Goal: Task Accomplishment & Management: Use online tool/utility

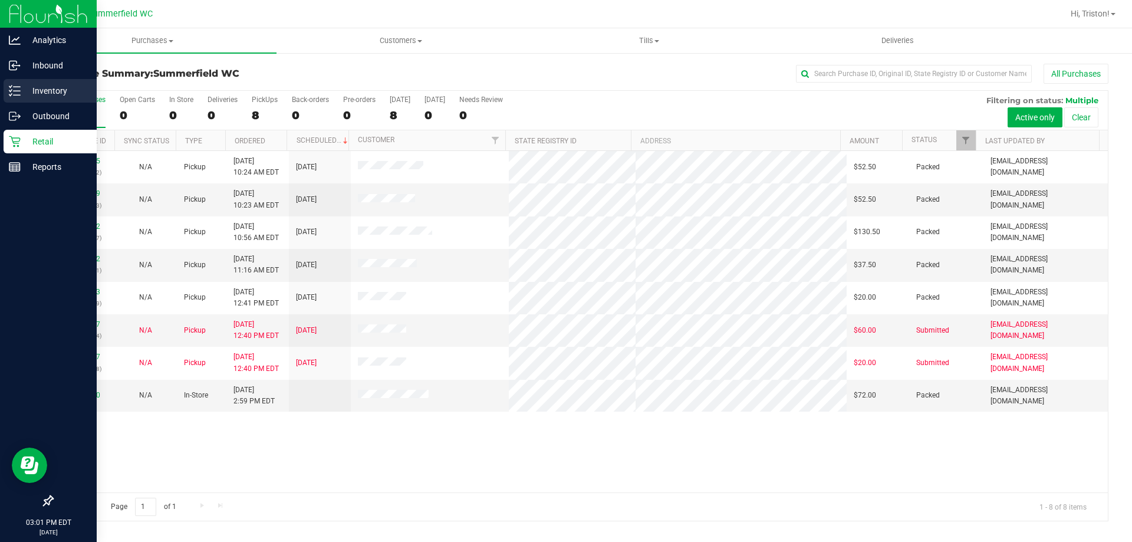
click at [40, 93] on p "Inventory" at bounding box center [56, 91] width 71 height 14
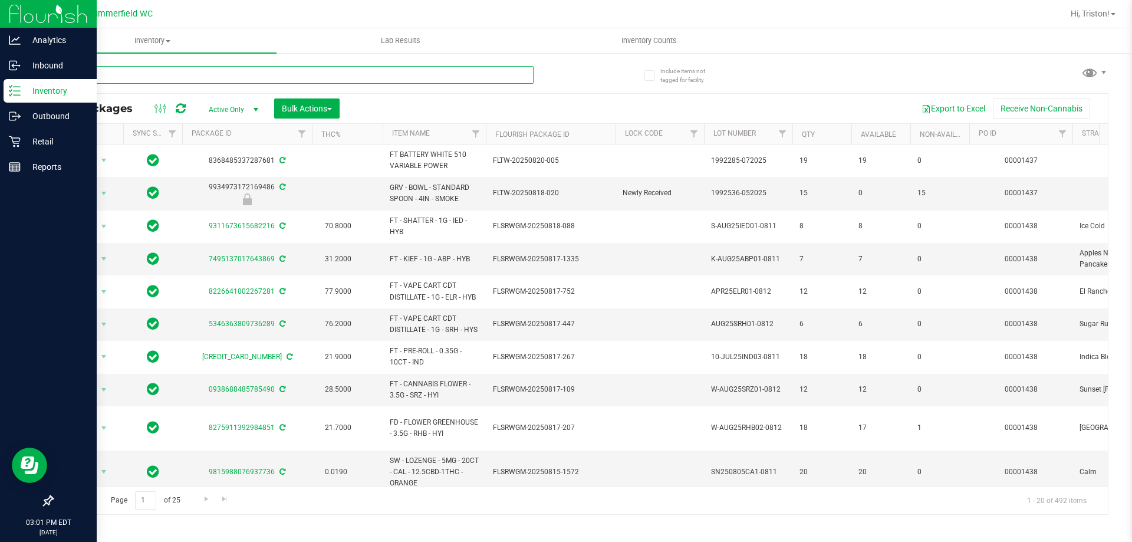
click at [166, 81] on input "text" at bounding box center [293, 75] width 482 height 18
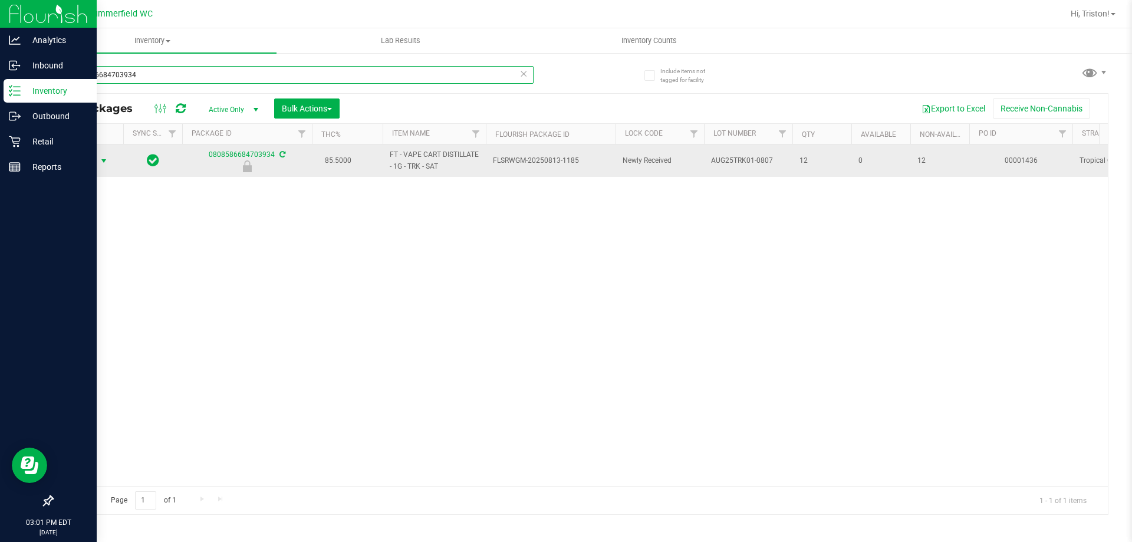
type input "0808586684703934"
click at [109, 162] on span "select" at bounding box center [103, 160] width 9 height 9
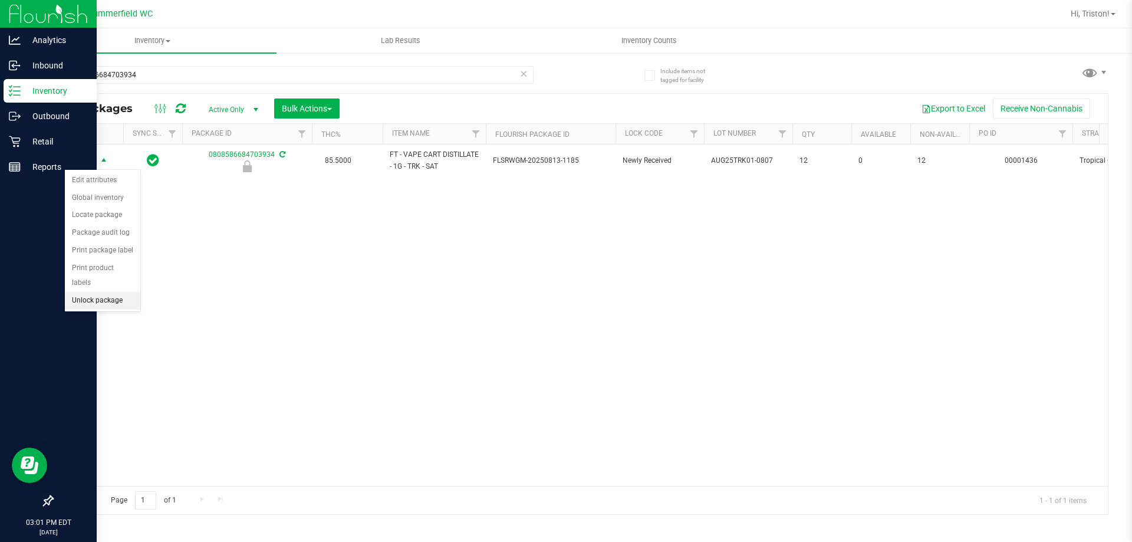
click at [113, 292] on li "Unlock package" at bounding box center [102, 301] width 75 height 18
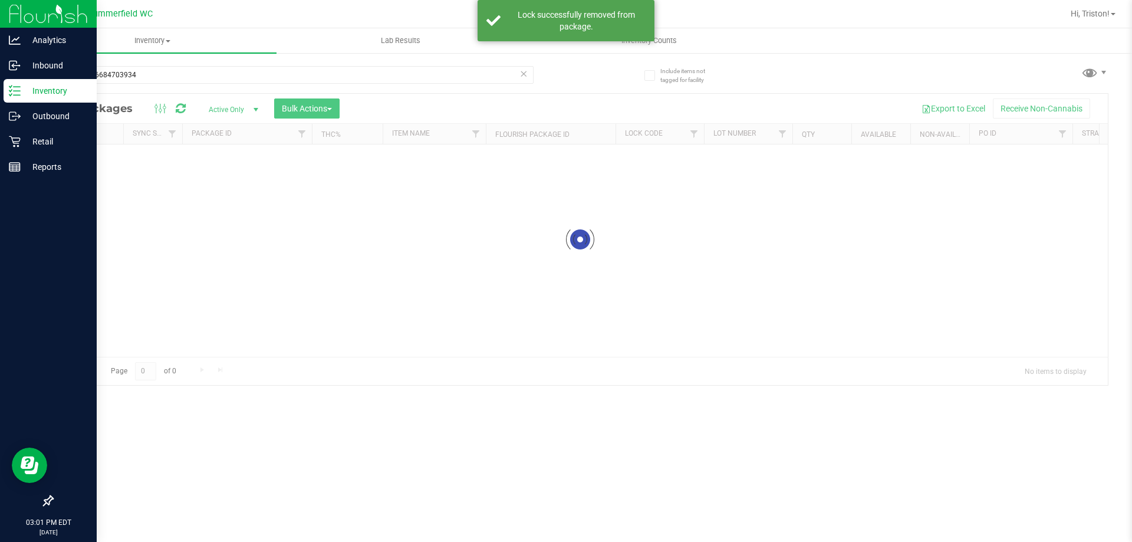
click at [170, 73] on input "0808586684703934" at bounding box center [293, 75] width 482 height 18
click at [170, 70] on div "Inventory All packages All inventory Waste log Create inventory Lab Results Inv…" at bounding box center [580, 285] width 1104 height 514
